Goal: Information Seeking & Learning: Learn about a topic

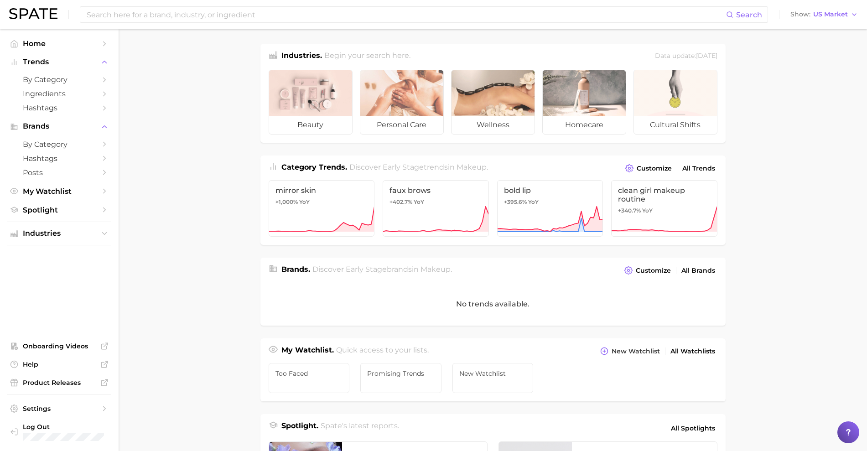
click at [265, 73] on ul "beauty personal care wellness homecare cultural shifts" at bounding box center [492, 102] width 465 height 80
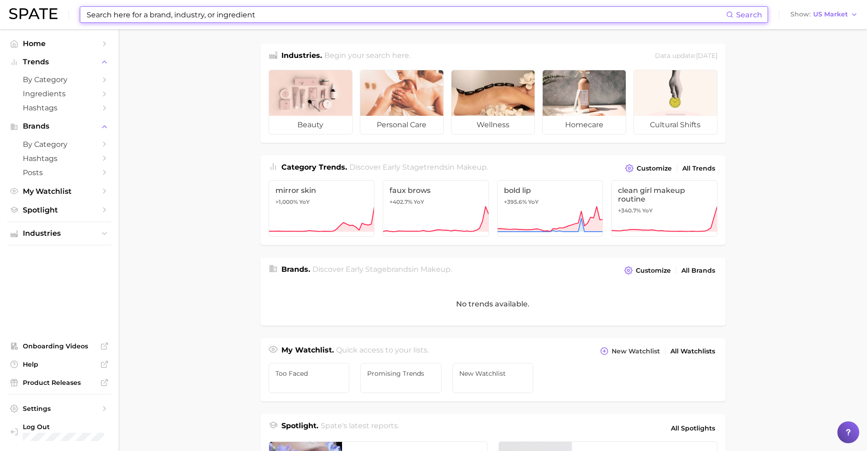
click at [210, 19] on input at bounding box center [406, 15] width 640 height 16
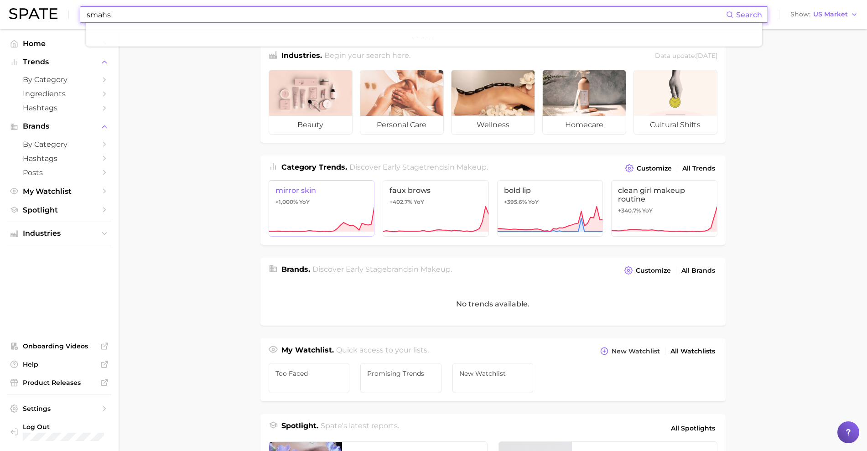
type input "smahs"
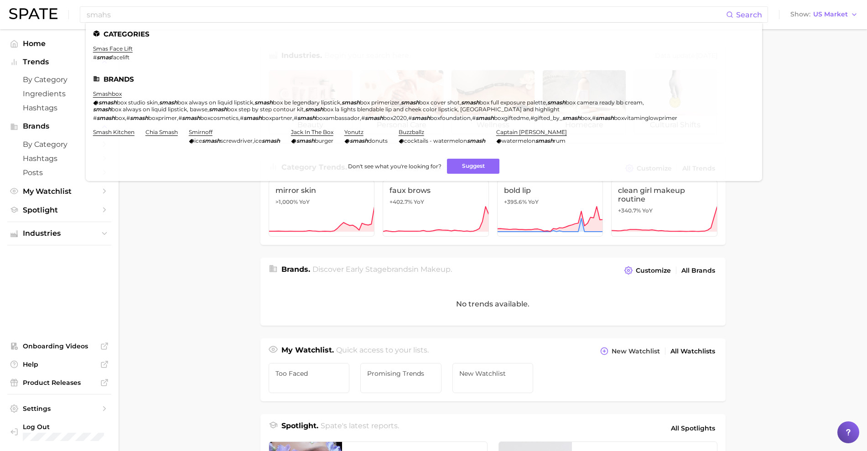
click at [155, 259] on main "Industries. Begin your search here. Data update: [DATE] beauty personal care we…" at bounding box center [493, 374] width 748 height 690
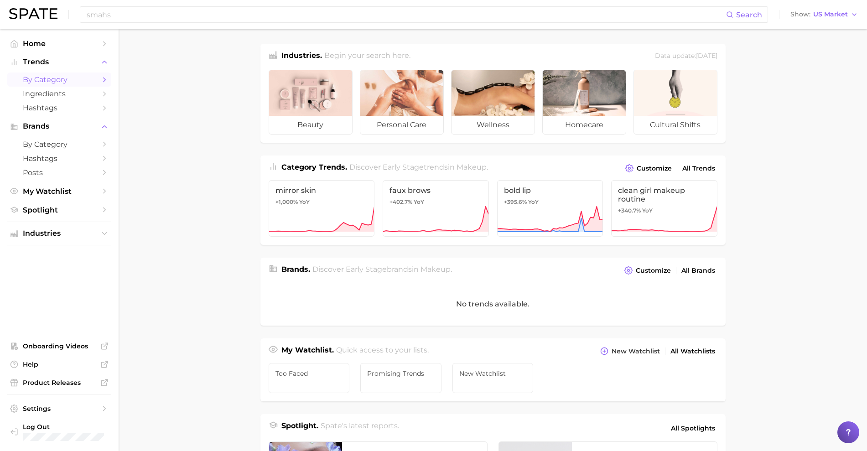
click at [67, 78] on span "by Category" at bounding box center [59, 79] width 73 height 9
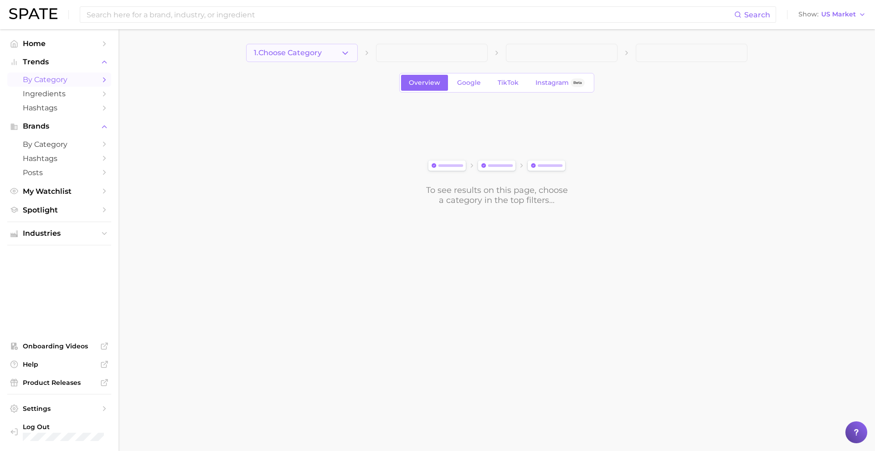
click at [314, 49] on span "1. Choose Category" at bounding box center [288, 53] width 68 height 8
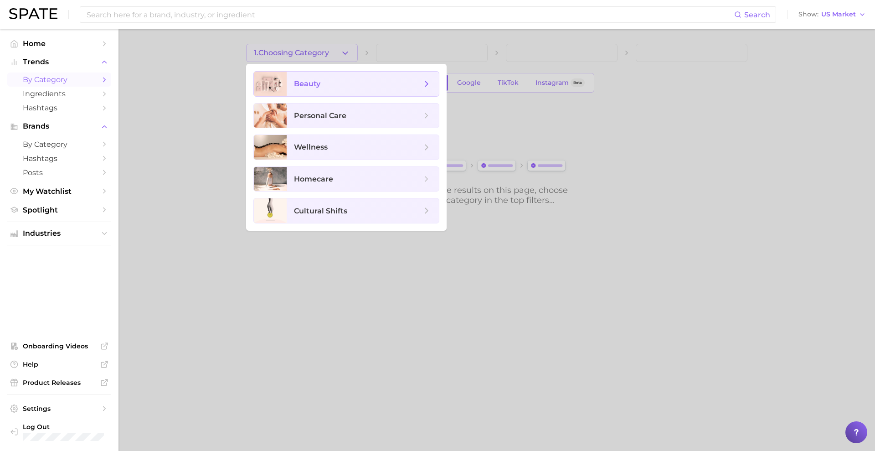
click at [316, 73] on span "beauty" at bounding box center [363, 84] width 152 height 25
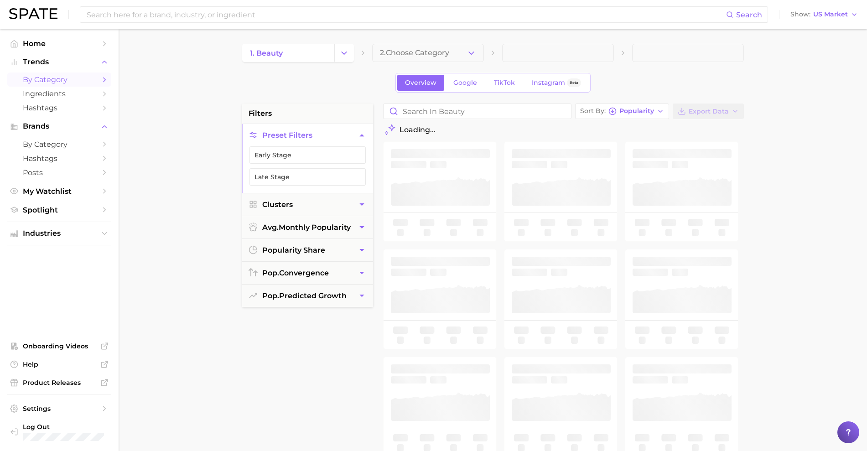
click at [394, 59] on button "2. Choose Category" at bounding box center [428, 53] width 112 height 18
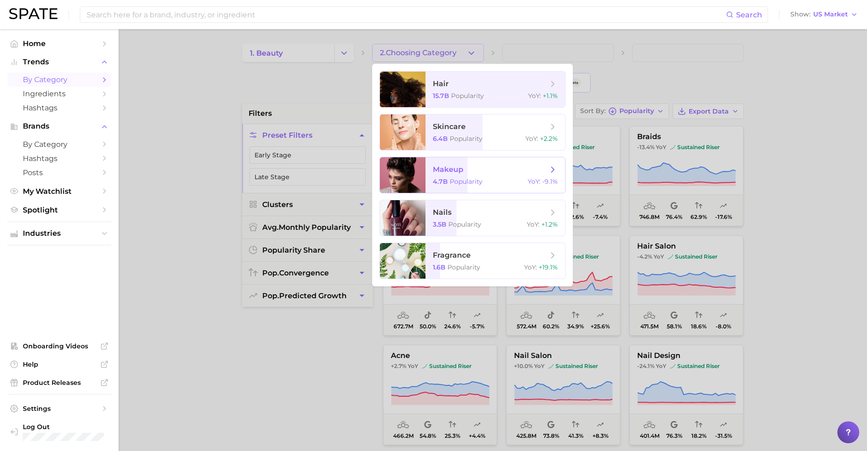
click at [444, 173] on span "makeup" at bounding box center [448, 169] width 31 height 9
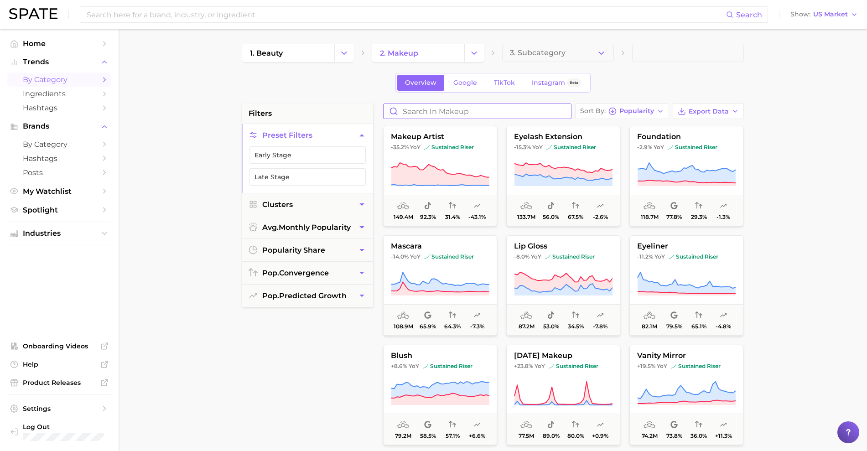
click at [521, 114] on input "Search in makeup" at bounding box center [476, 111] width 187 height 15
click at [518, 55] on span "3. Subcategory" at bounding box center [538, 53] width 56 height 8
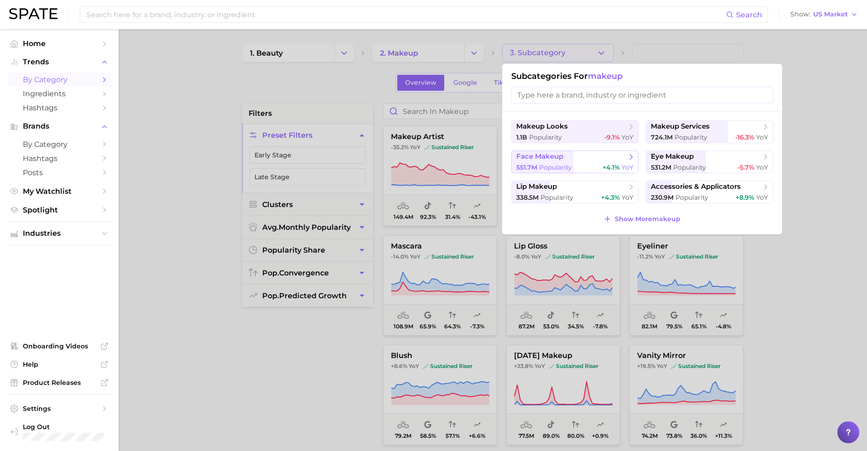
click at [558, 157] on span "face makeup" at bounding box center [539, 156] width 47 height 9
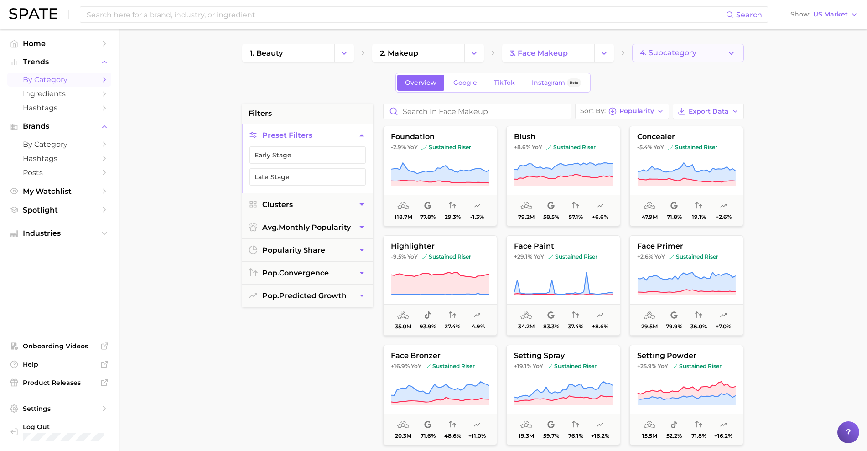
click at [658, 57] on button "4. Subcategory" at bounding box center [688, 53] width 112 height 18
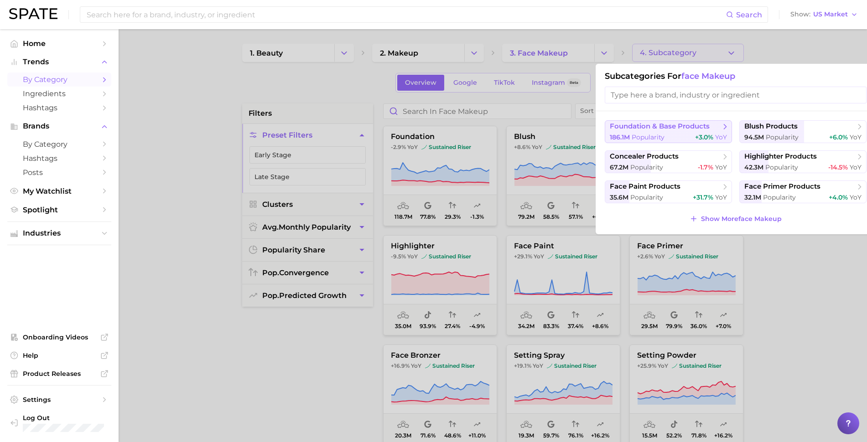
click at [667, 124] on span "foundation & base products" at bounding box center [660, 126] width 100 height 9
